Goal: Use online tool/utility

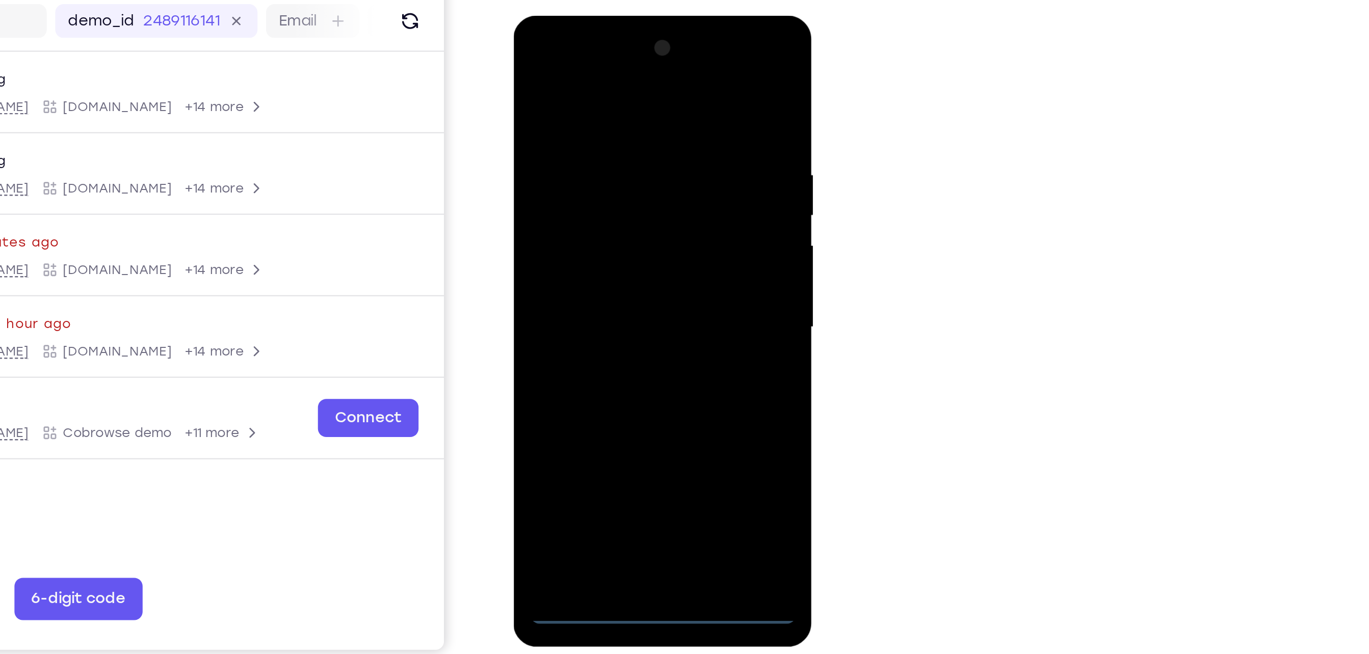
click at [588, 305] on div at bounding box center [584, 165] width 128 height 285
click at [627, 264] on div at bounding box center [584, 165] width 128 height 285
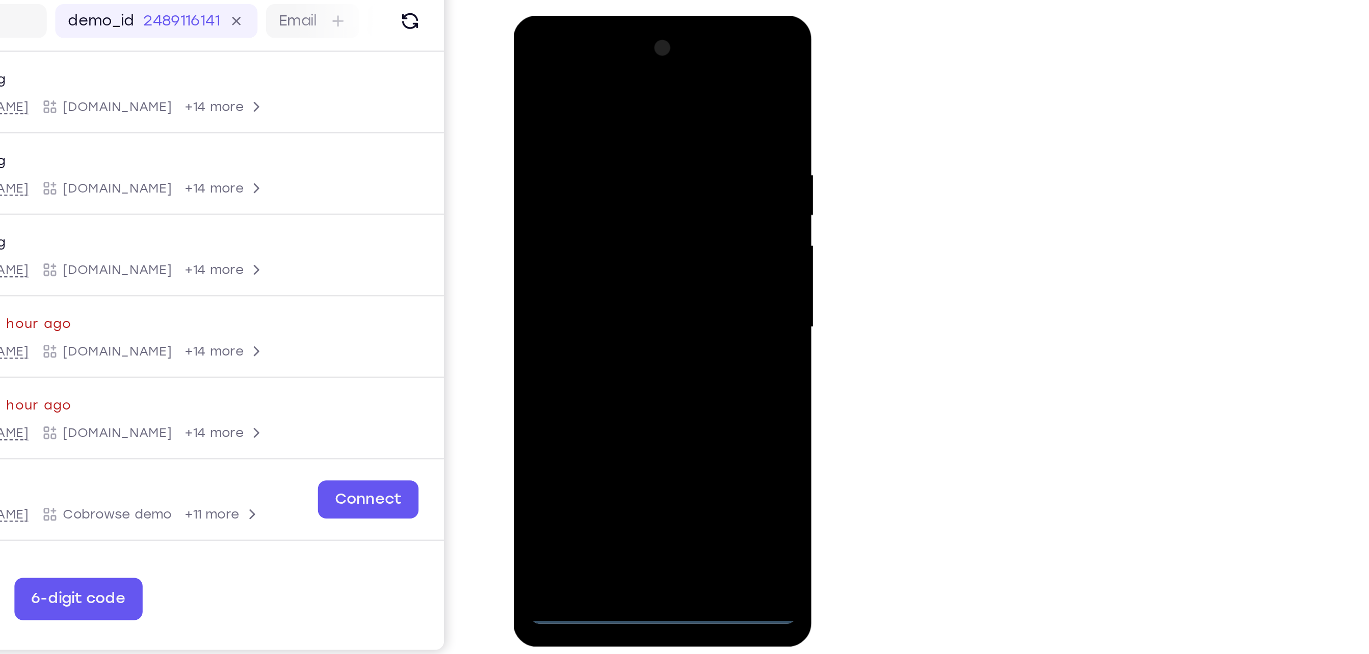
click at [576, 61] on div at bounding box center [584, 165] width 128 height 285
click at [624, 164] on div at bounding box center [584, 165] width 128 height 285
click at [571, 184] on div at bounding box center [584, 165] width 128 height 285
click at [594, 216] on div at bounding box center [584, 165] width 128 height 285
click at [637, 122] on div at bounding box center [584, 165] width 128 height 285
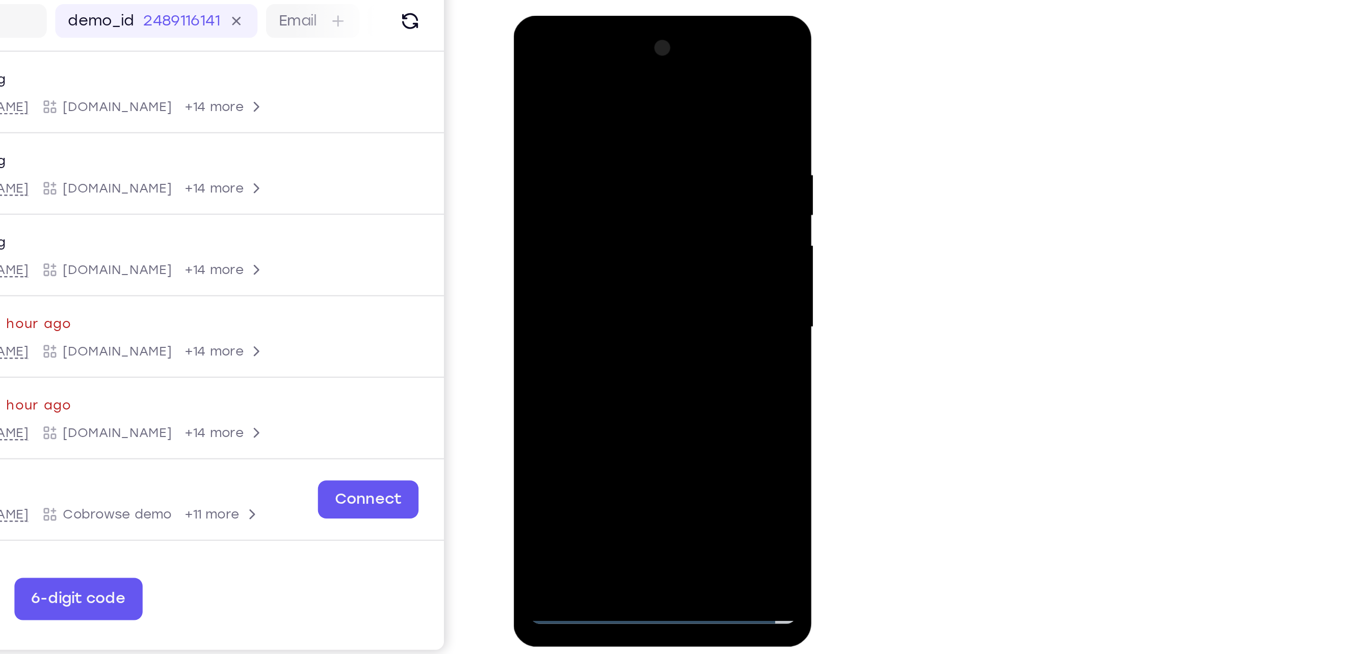
click at [595, 148] on div at bounding box center [584, 165] width 128 height 285
click at [603, 292] on div at bounding box center [584, 165] width 128 height 285
click at [587, 196] on div at bounding box center [584, 165] width 128 height 285
click at [610, 288] on div at bounding box center [584, 165] width 128 height 285
click at [561, 187] on div at bounding box center [584, 165] width 128 height 285
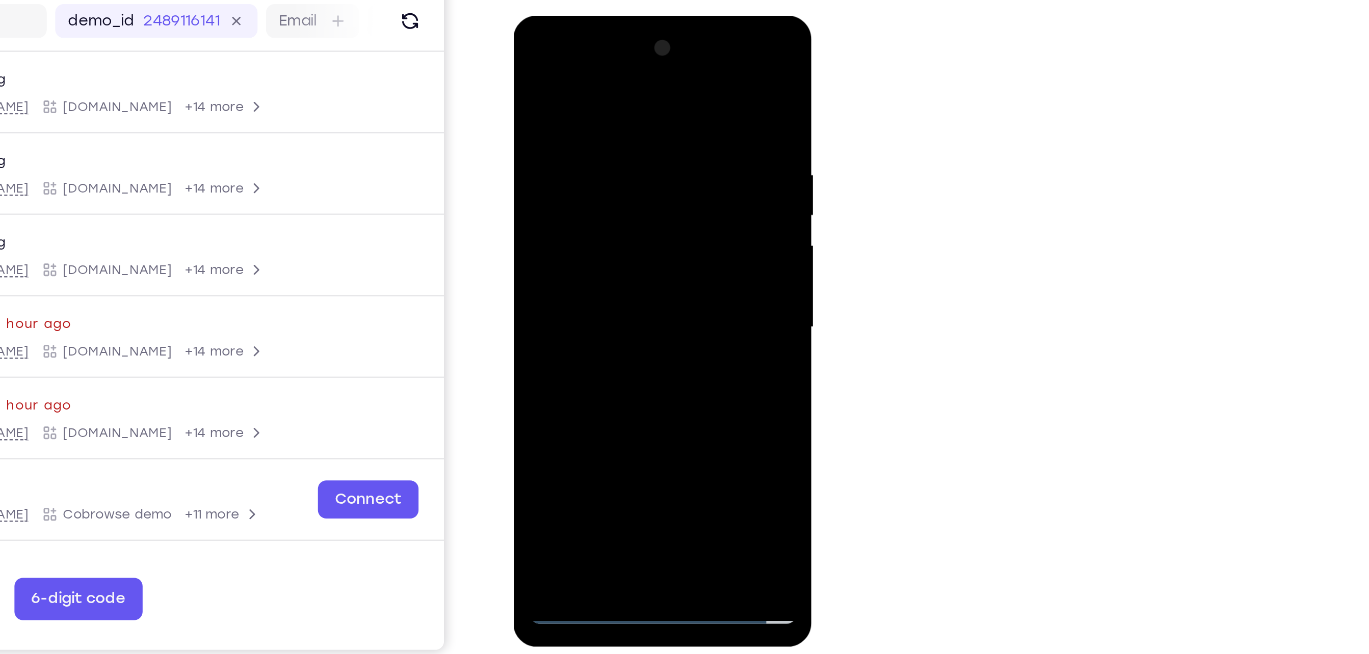
click at [524, 68] on div at bounding box center [584, 165] width 128 height 285
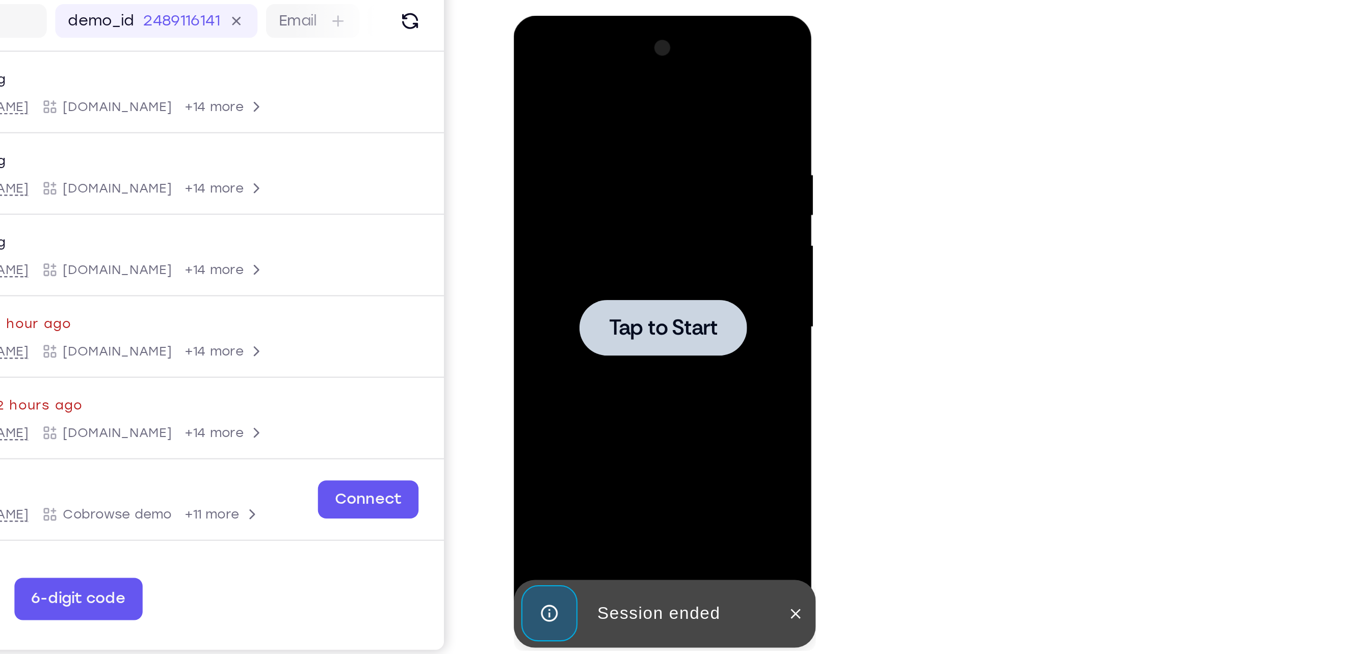
click at [585, 171] on span "Tap to Start" at bounding box center [585, 166] width 52 height 10
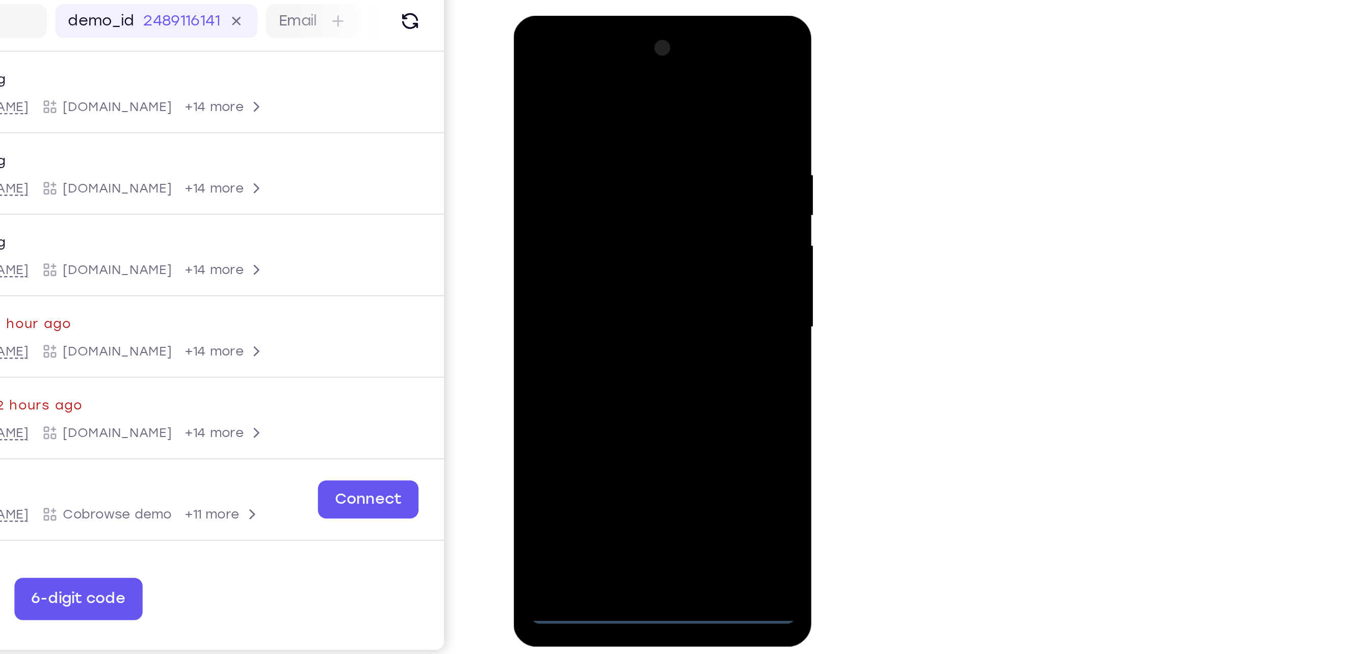
click at [579, 301] on div at bounding box center [584, 165] width 128 height 285
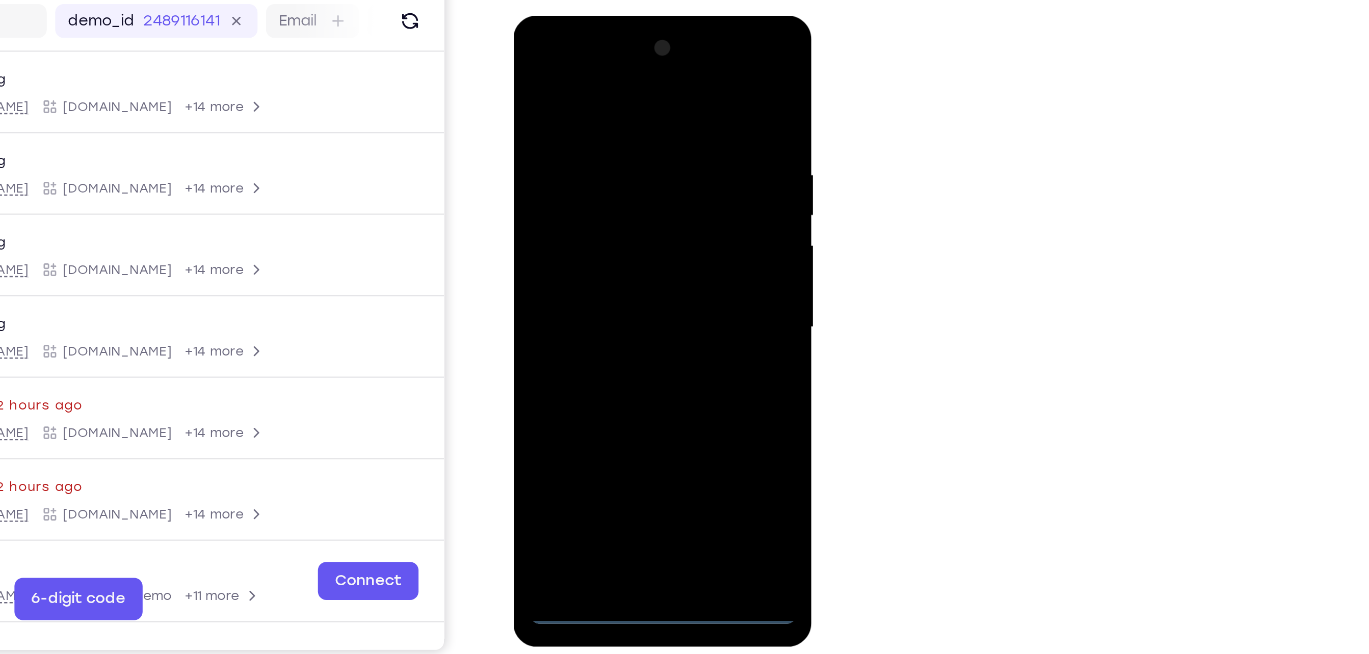
click at [630, 261] on div at bounding box center [584, 165] width 128 height 285
click at [579, 67] on div at bounding box center [584, 165] width 128 height 285
click at [580, 70] on div at bounding box center [584, 165] width 128 height 285
click at [625, 162] on div at bounding box center [584, 165] width 128 height 285
click at [577, 186] on div at bounding box center [584, 165] width 128 height 285
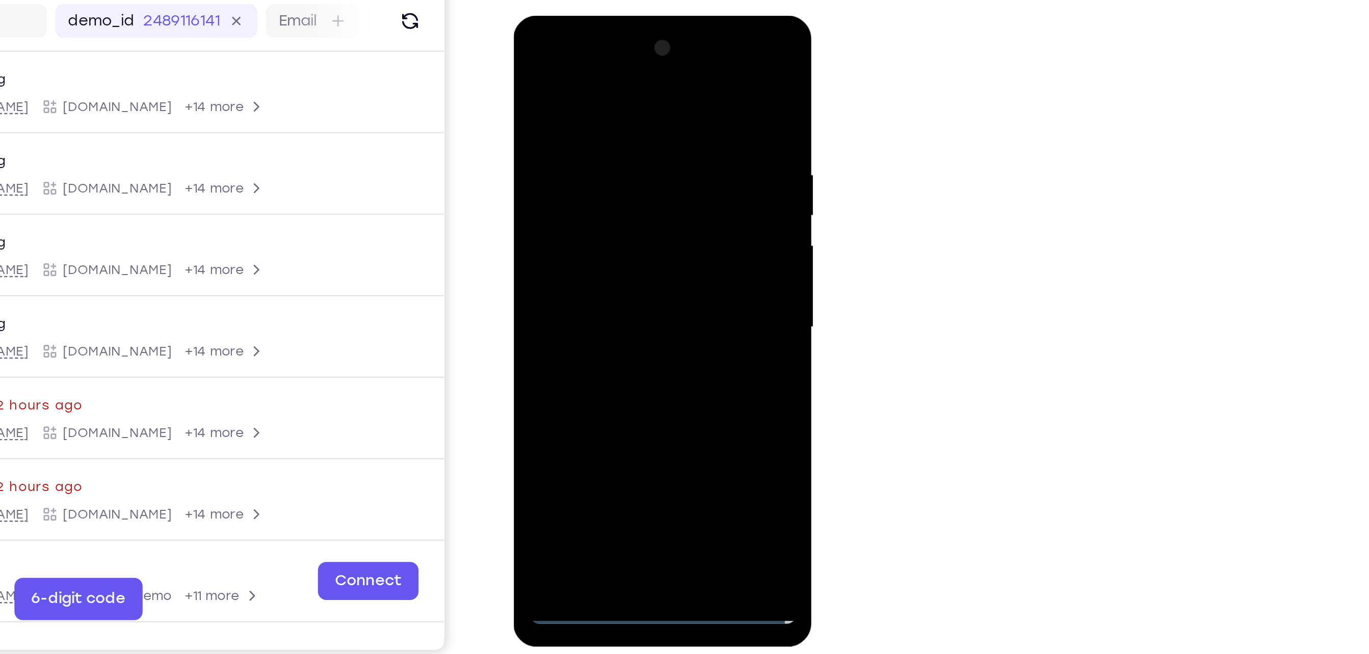
click at [581, 220] on div at bounding box center [584, 165] width 128 height 285
click at [611, 121] on div at bounding box center [584, 165] width 128 height 285
click at [590, 153] on div at bounding box center [584, 165] width 128 height 285
click at [550, 288] on div at bounding box center [584, 165] width 128 height 285
click at [600, 190] on div at bounding box center [584, 165] width 128 height 285
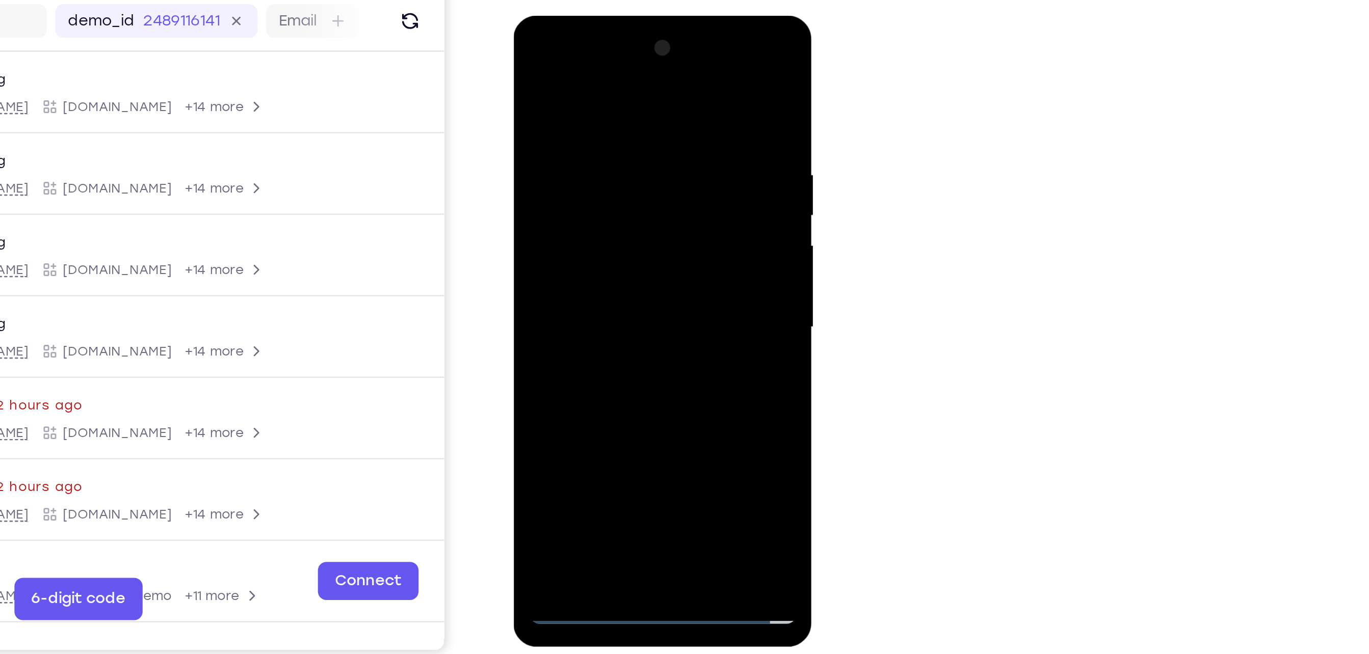
click at [569, 154] on div at bounding box center [584, 165] width 128 height 285
click at [575, 182] on div at bounding box center [584, 165] width 128 height 285
click at [578, 292] on div at bounding box center [584, 165] width 128 height 285
click at [527, 64] on div at bounding box center [584, 165] width 128 height 285
click at [594, 151] on div at bounding box center [584, 165] width 128 height 285
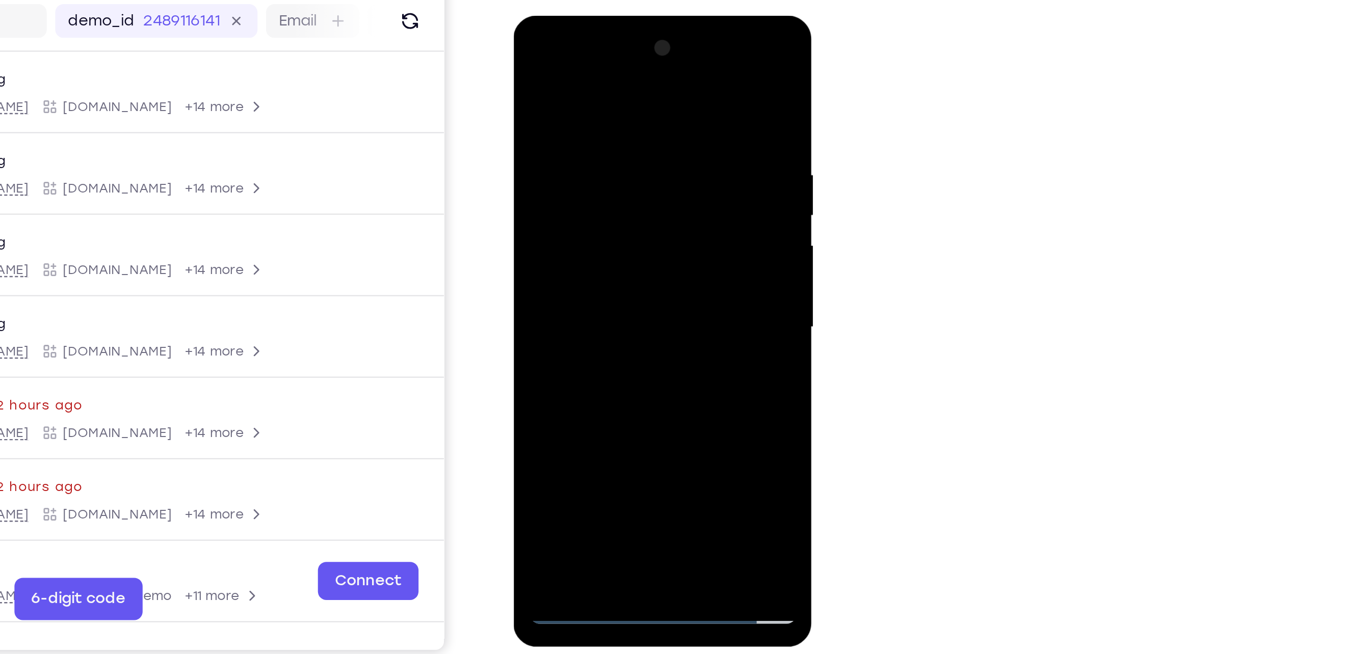
click at [568, 289] on div at bounding box center [584, 165] width 128 height 285
click at [592, 184] on div at bounding box center [584, 165] width 128 height 285
